Goal: Find specific page/section: Find specific page/section

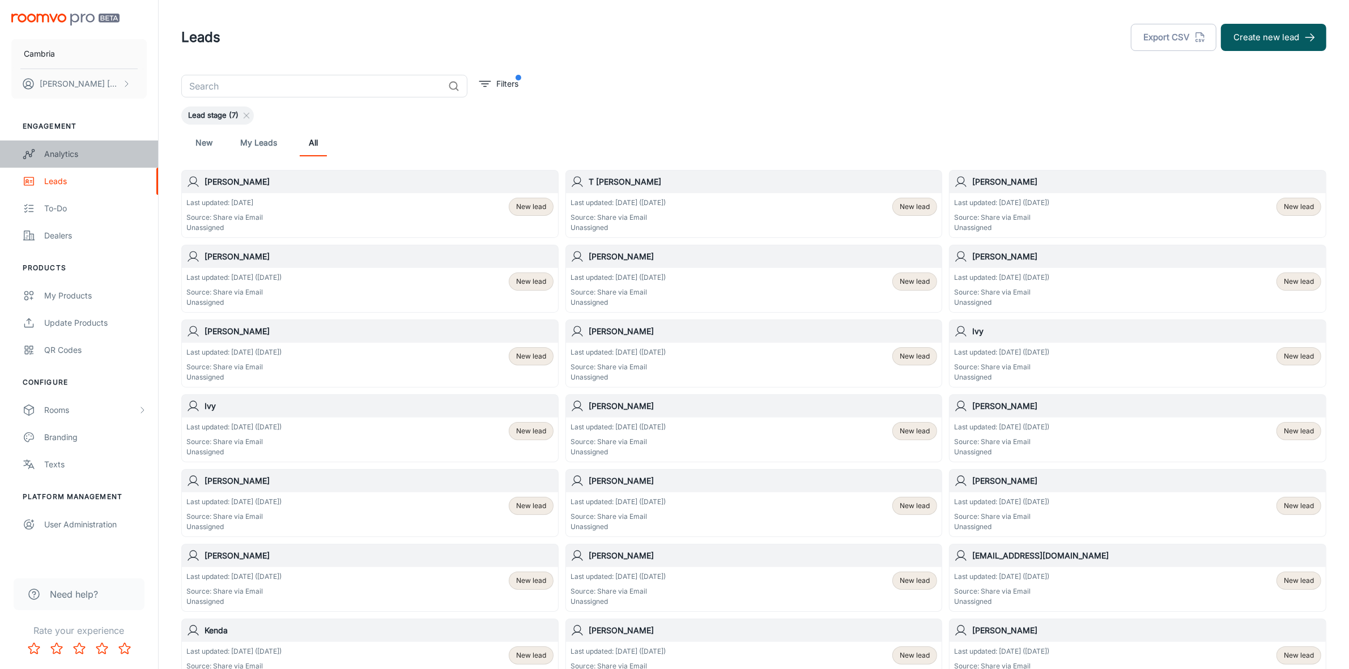
click at [79, 152] on div "Analytics" at bounding box center [95, 154] width 103 height 12
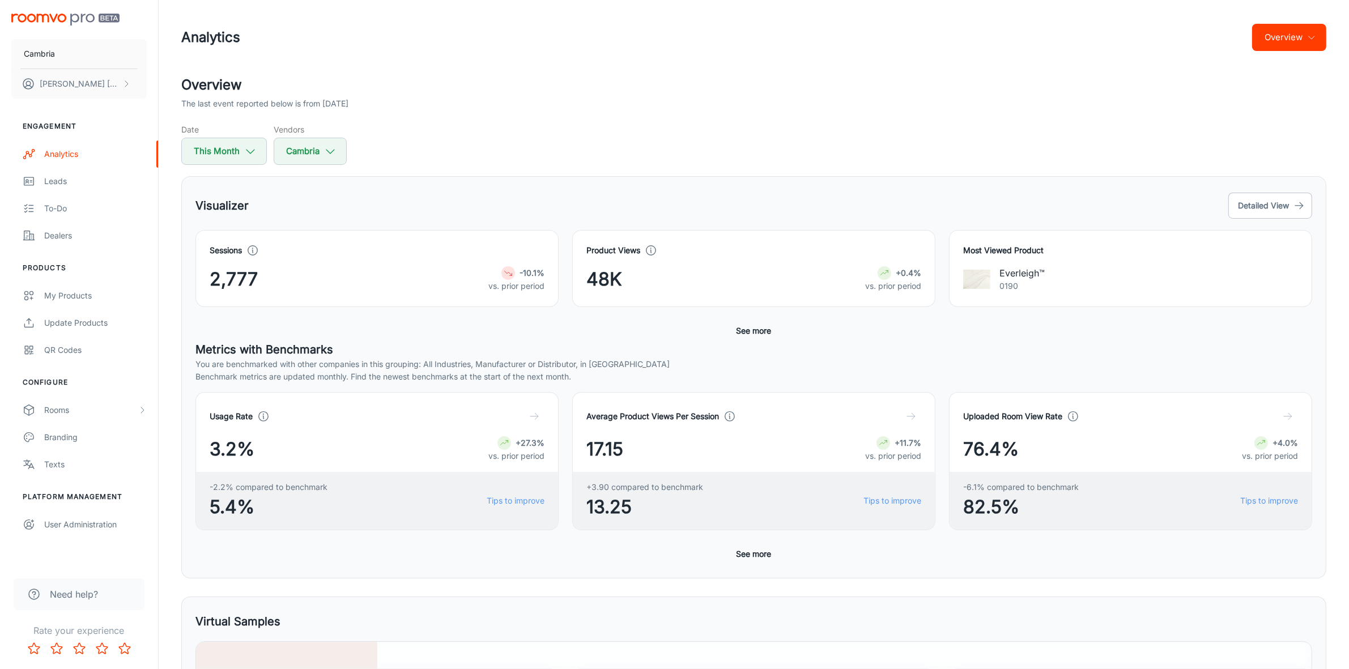
click at [1299, 32] on button "Overview" at bounding box center [1290, 37] width 74 height 27
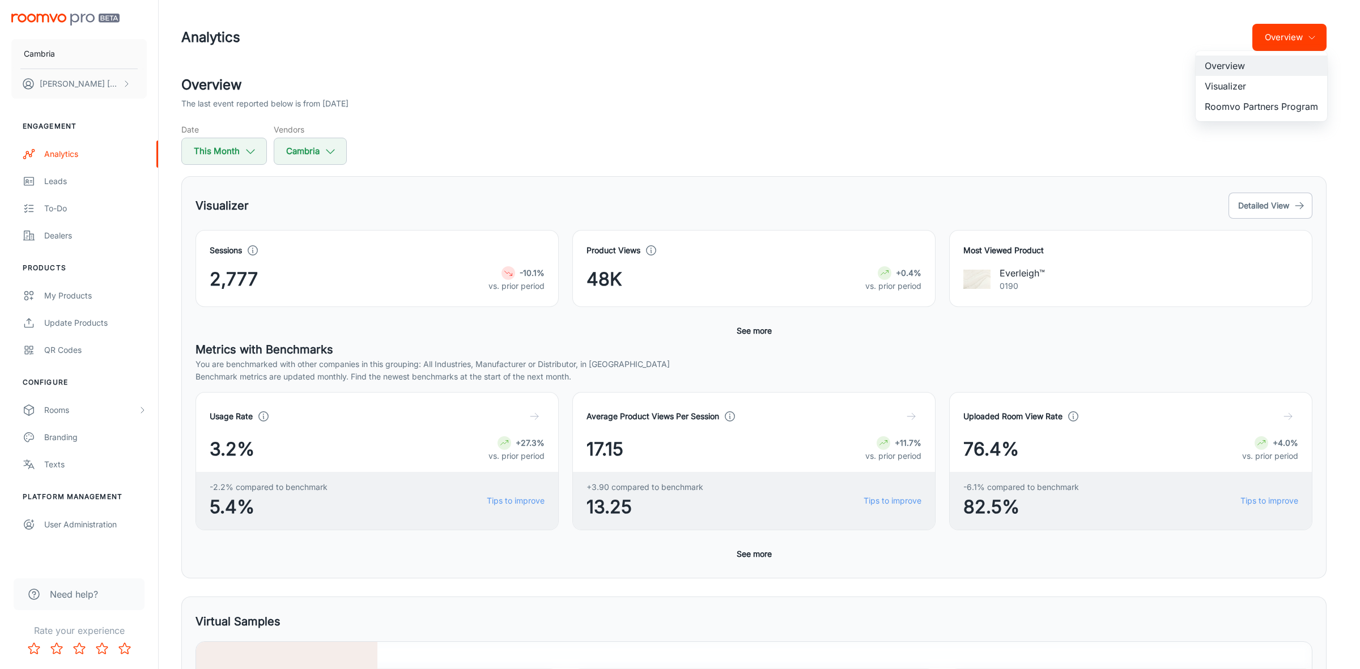
click at [1272, 108] on li "Roomvo Partners Program" at bounding box center [1261, 106] width 131 height 20
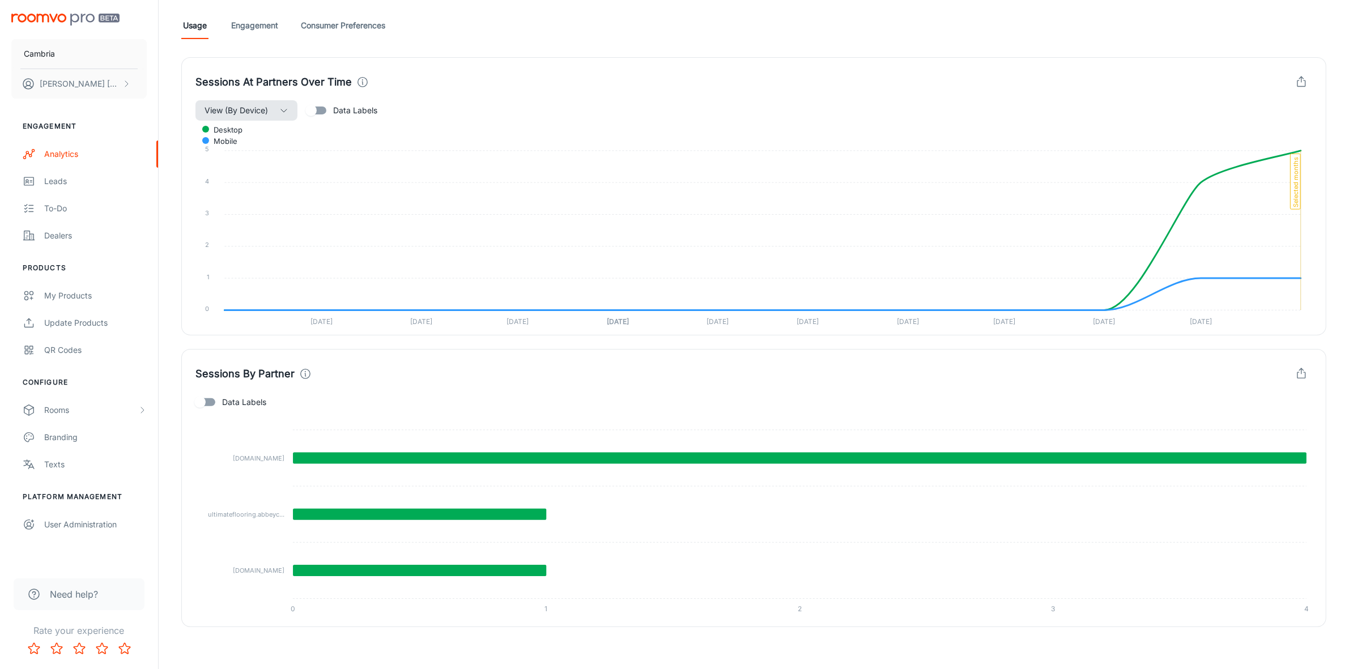
scroll to position [311, 0]
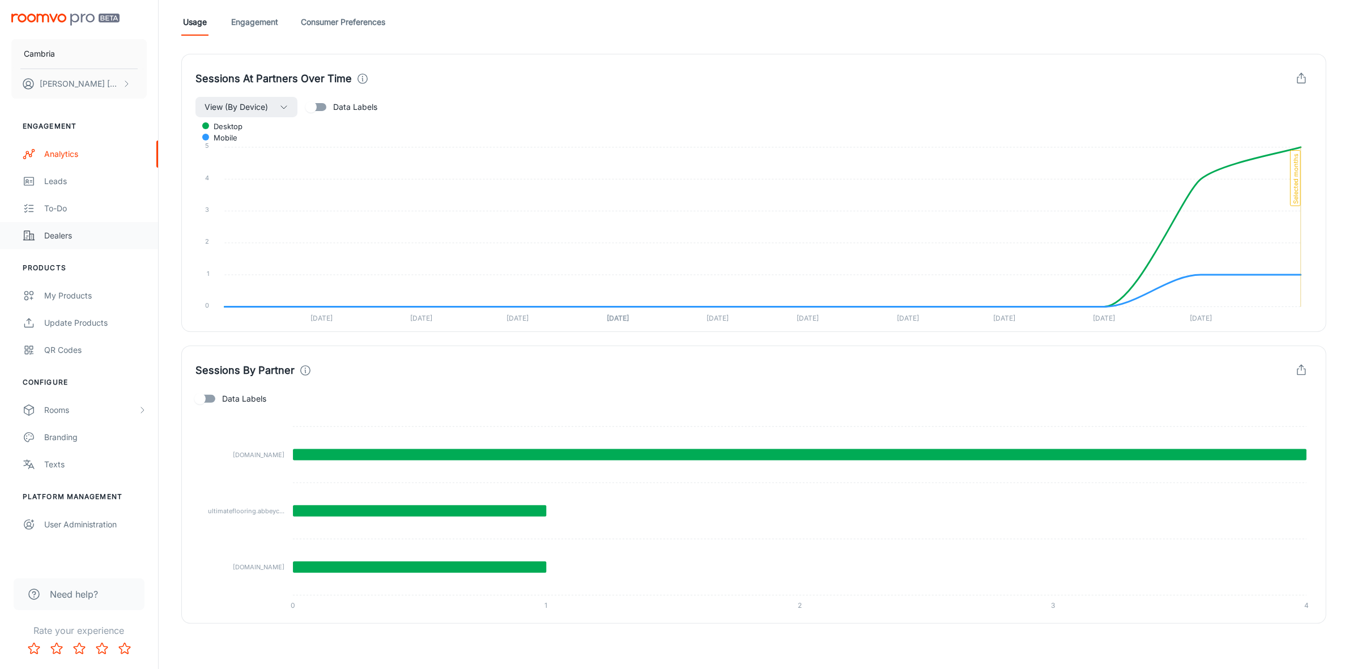
click at [58, 245] on link "Dealers" at bounding box center [79, 235] width 158 height 27
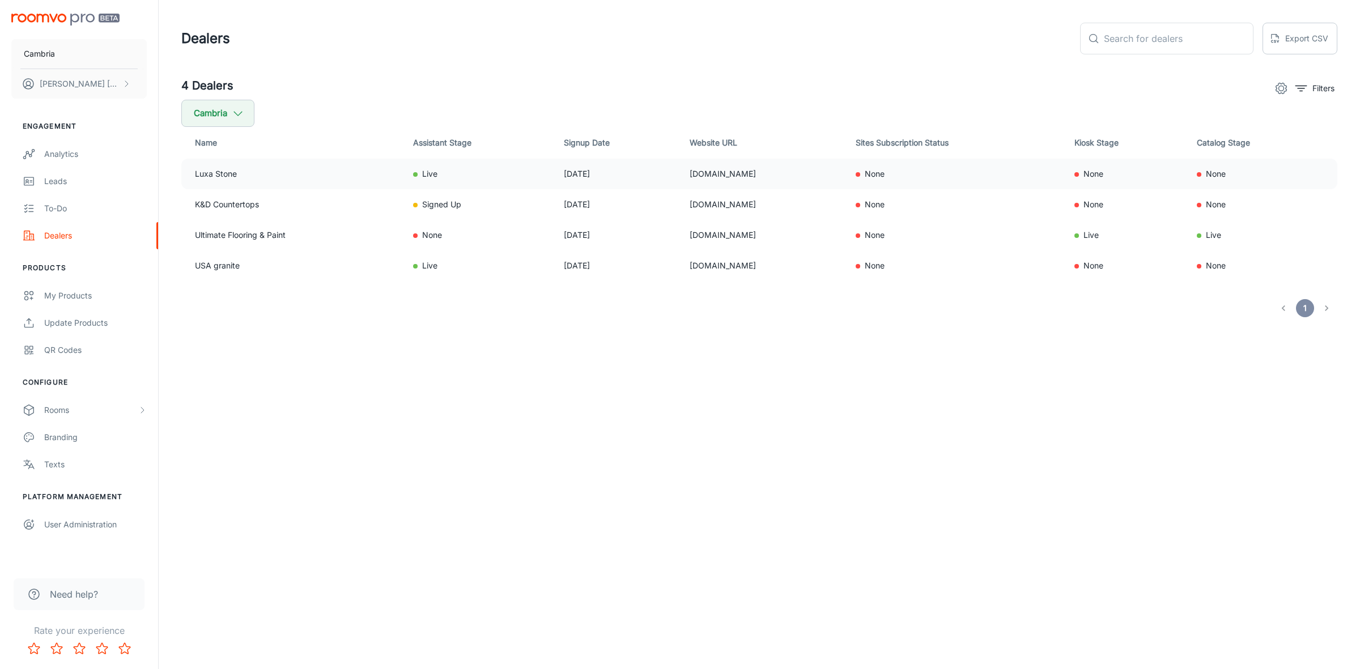
drag, startPoint x: 709, startPoint y: 168, endPoint x: 631, endPoint y: 177, distance: 78.7
click at [631, 177] on tr "Luxa Stone Live [DATE] [DOMAIN_NAME] None None None" at bounding box center [759, 174] width 1156 height 31
copy tr "[DOMAIN_NAME]"
click at [52, 179] on div "Leads" at bounding box center [95, 181] width 103 height 12
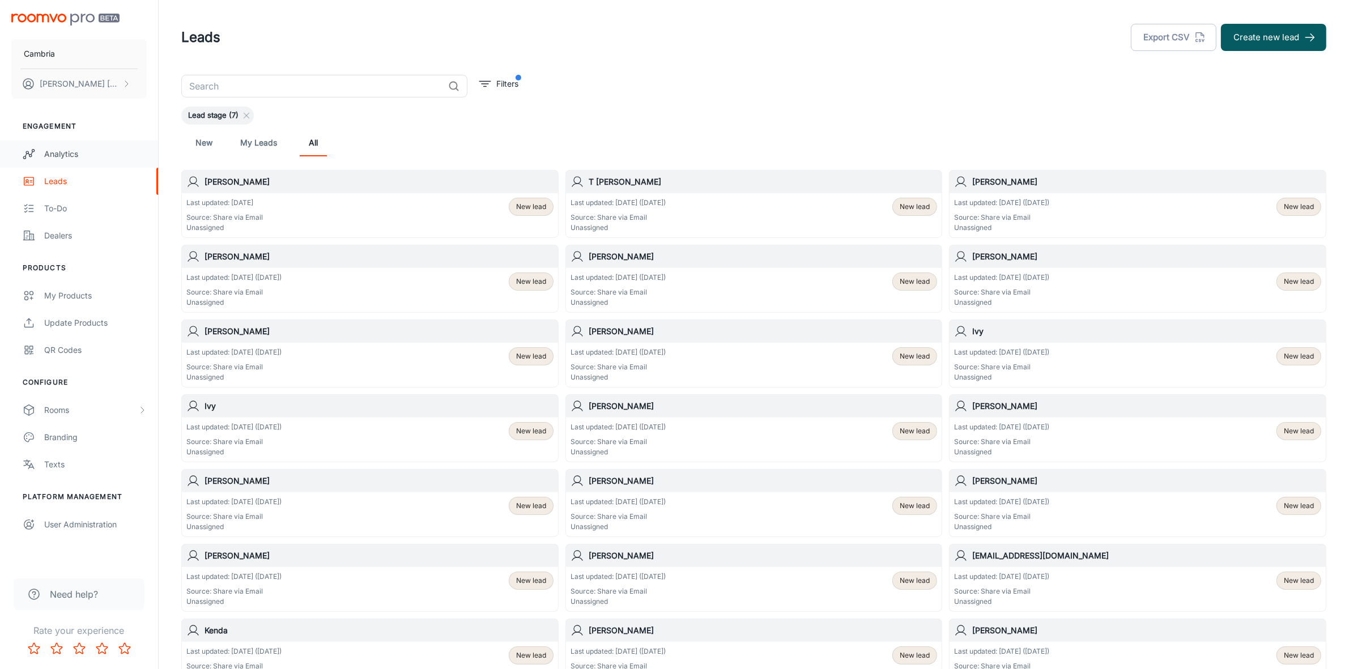
click at [44, 146] on link "Analytics" at bounding box center [79, 154] width 158 height 27
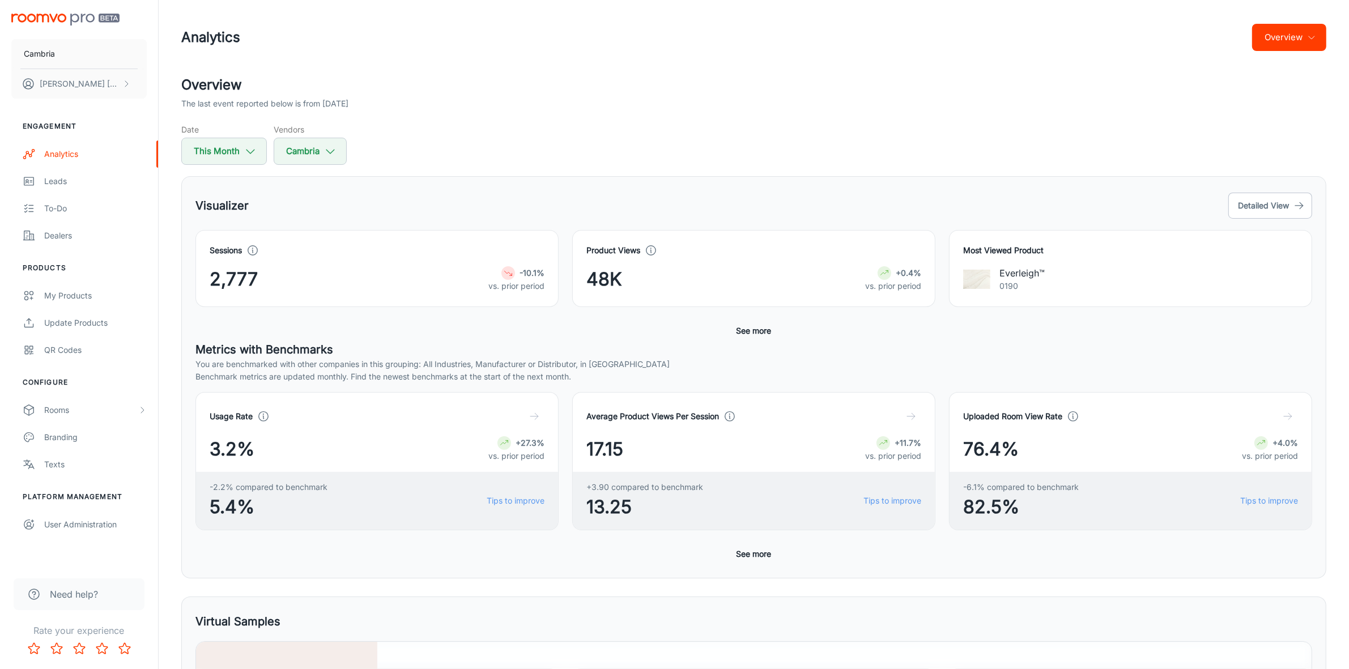
click at [1298, 20] on header "Analytics Overview" at bounding box center [754, 37] width 1173 height 75
click at [1295, 28] on button "Overview" at bounding box center [1290, 37] width 74 height 27
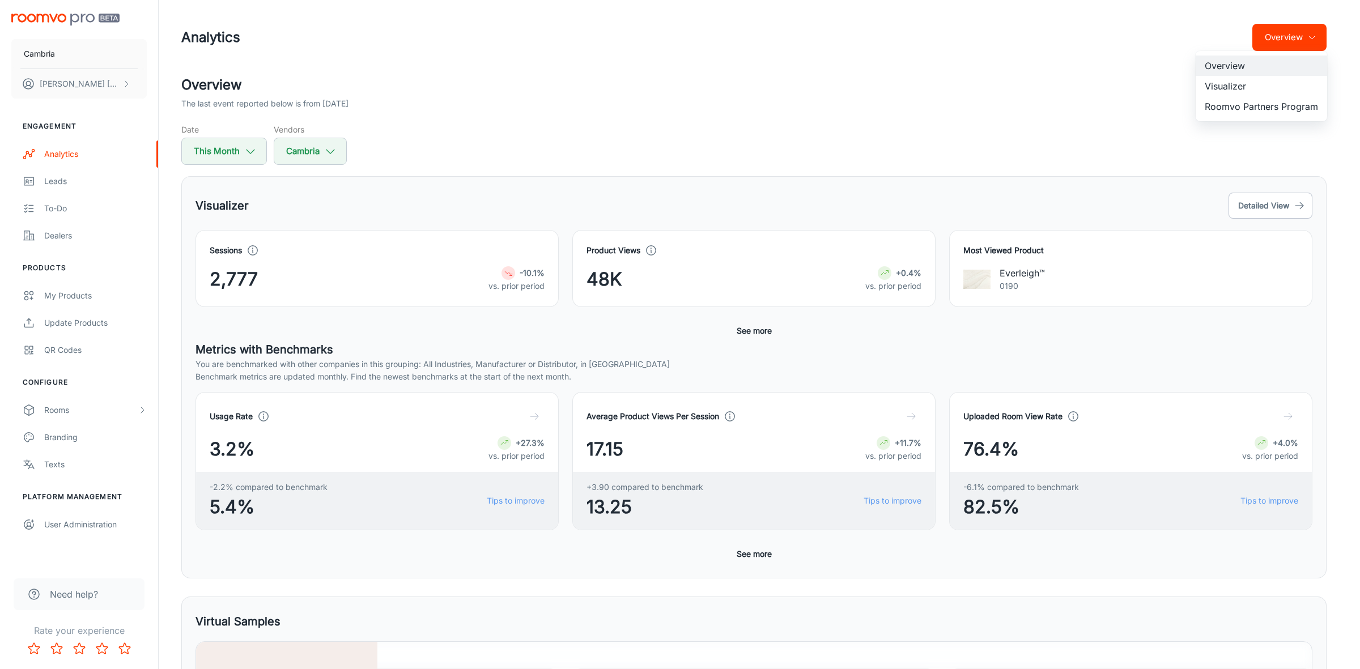
click at [601, 367] on div at bounding box center [680, 334] width 1360 height 669
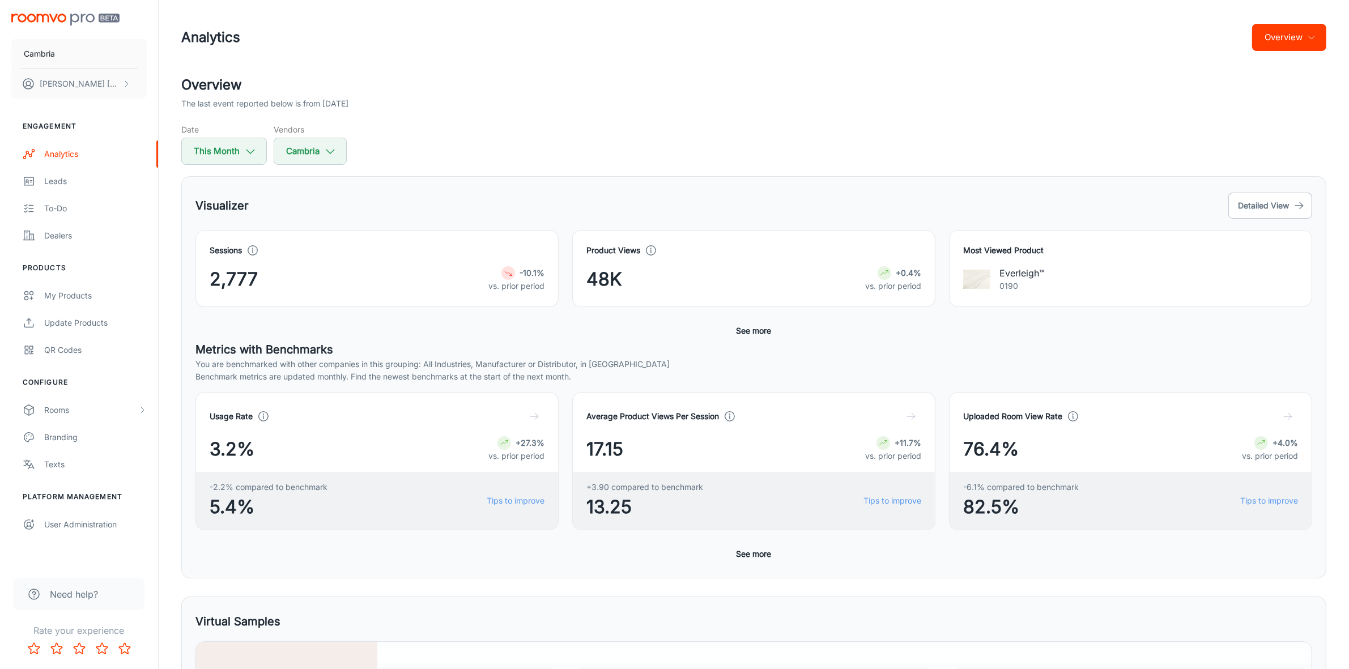
click at [1282, 44] on button "Overview" at bounding box center [1290, 37] width 74 height 27
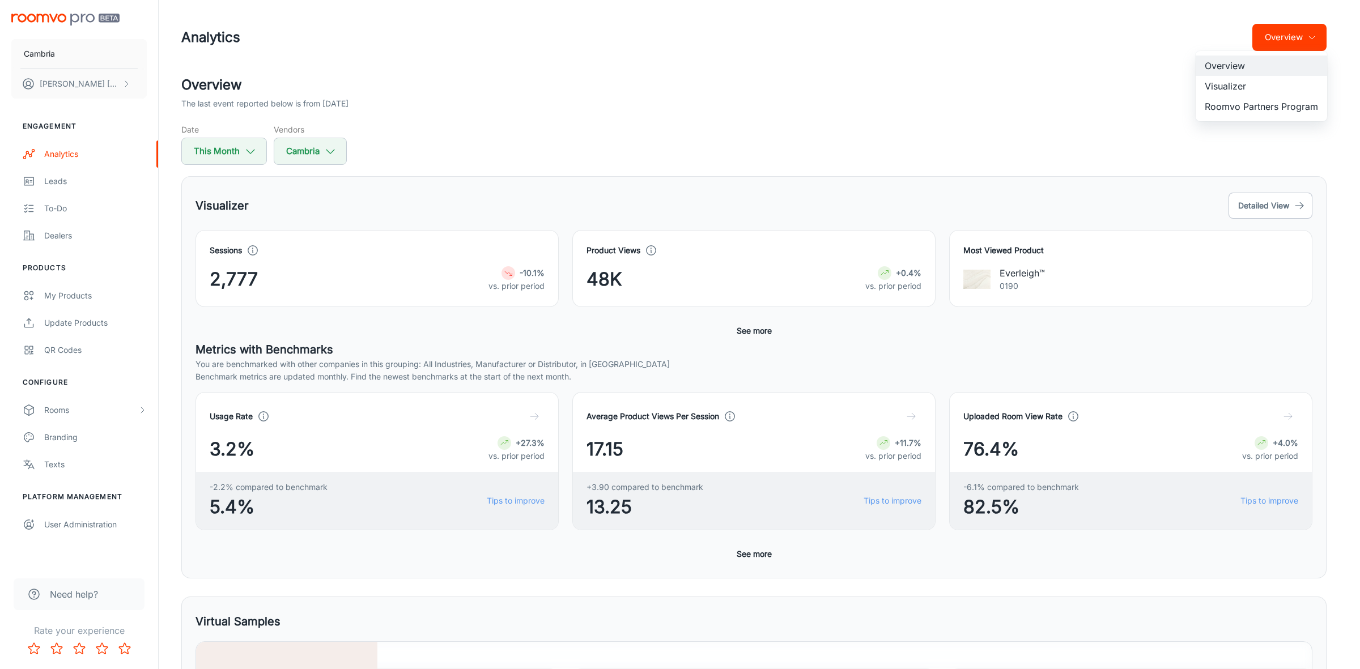
click at [1259, 103] on li "Roomvo Partners Program" at bounding box center [1261, 106] width 131 height 20
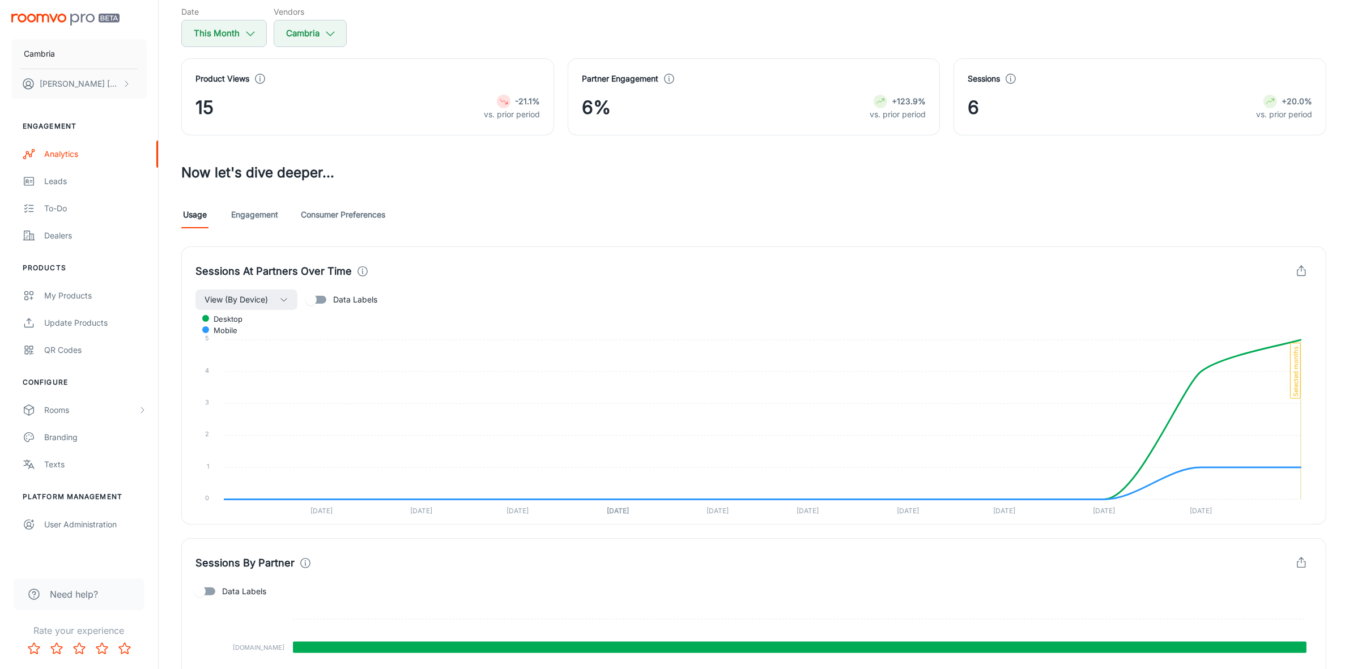
scroll to position [283, 0]
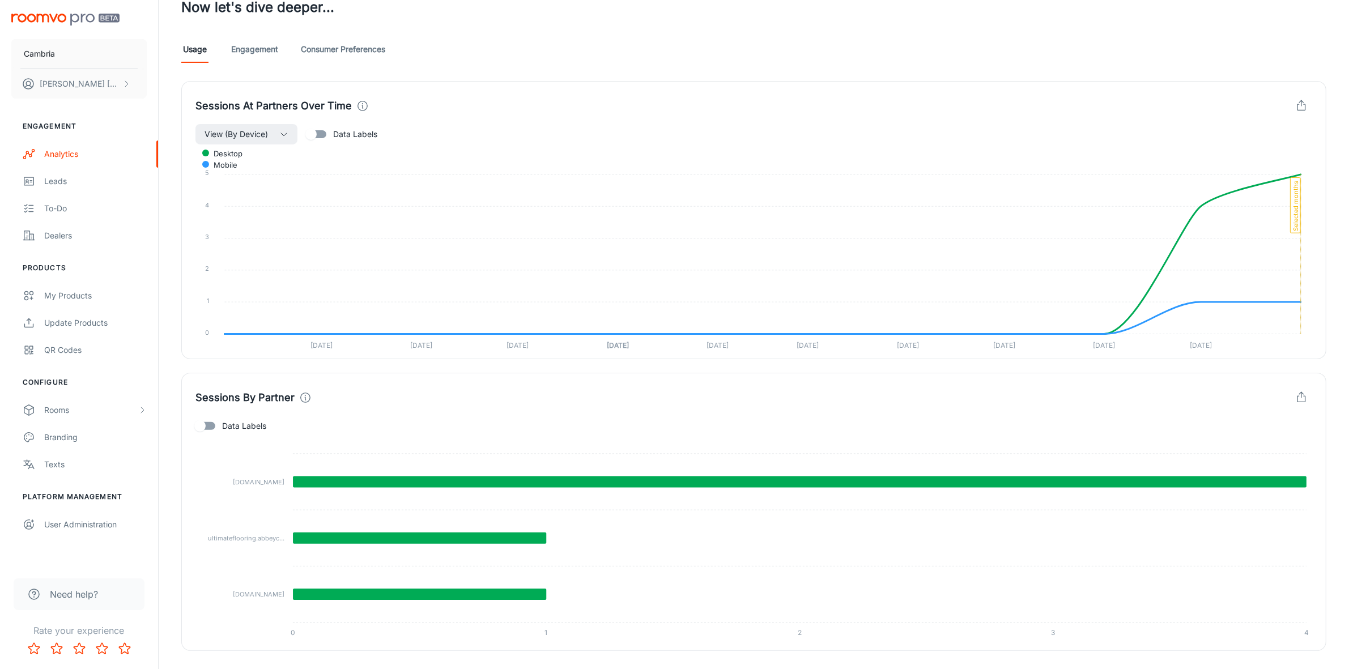
click at [223, 421] on span "Data Labels" at bounding box center [244, 426] width 44 height 12
click at [223, 421] on input "Data Labels" at bounding box center [200, 426] width 65 height 22
checkbox input "true"
click at [333, 138] on input "Data Labels" at bounding box center [311, 135] width 65 height 22
checkbox input "true"
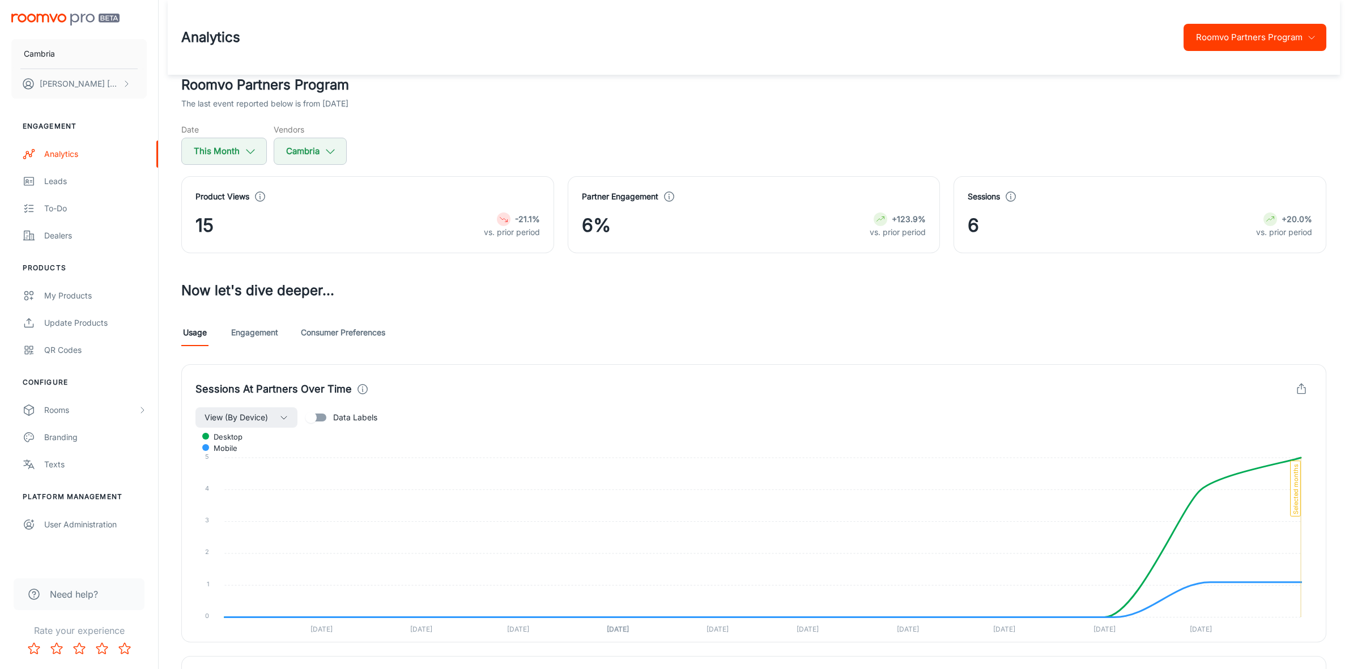
scroll to position [283, 0]
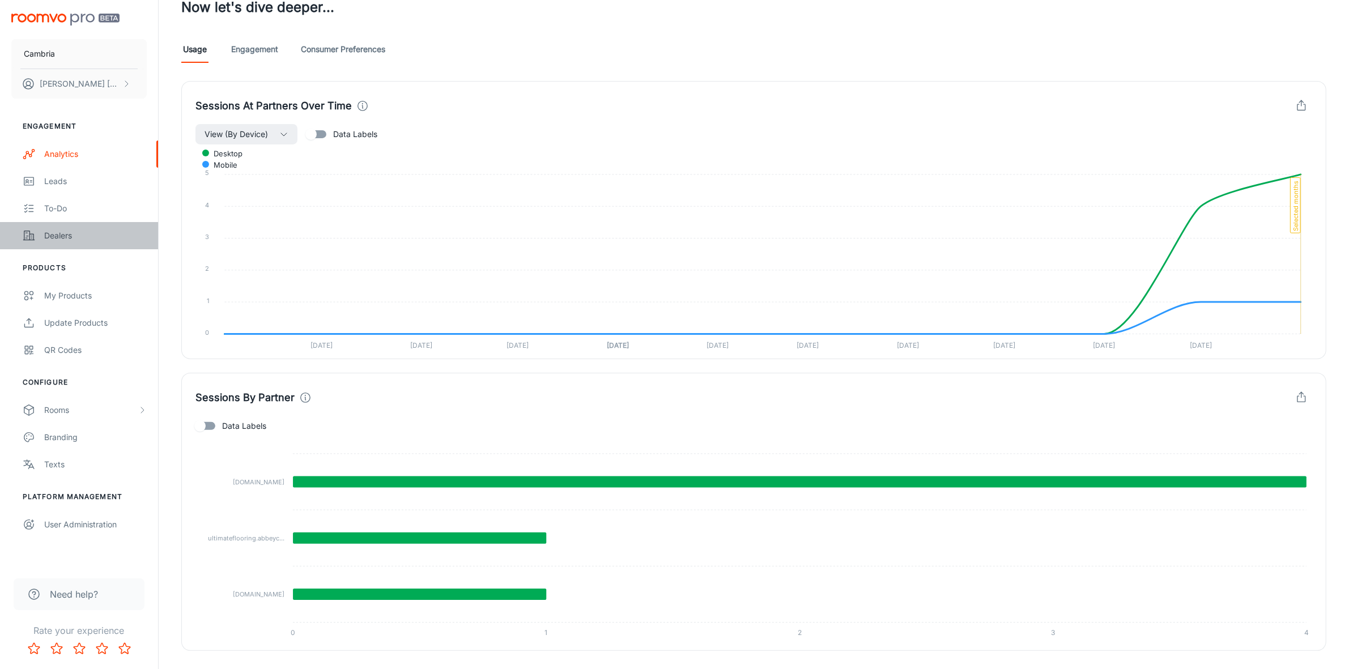
click at [46, 238] on div "Dealers" at bounding box center [95, 236] width 103 height 12
